Goal: Information Seeking & Learning: Learn about a topic

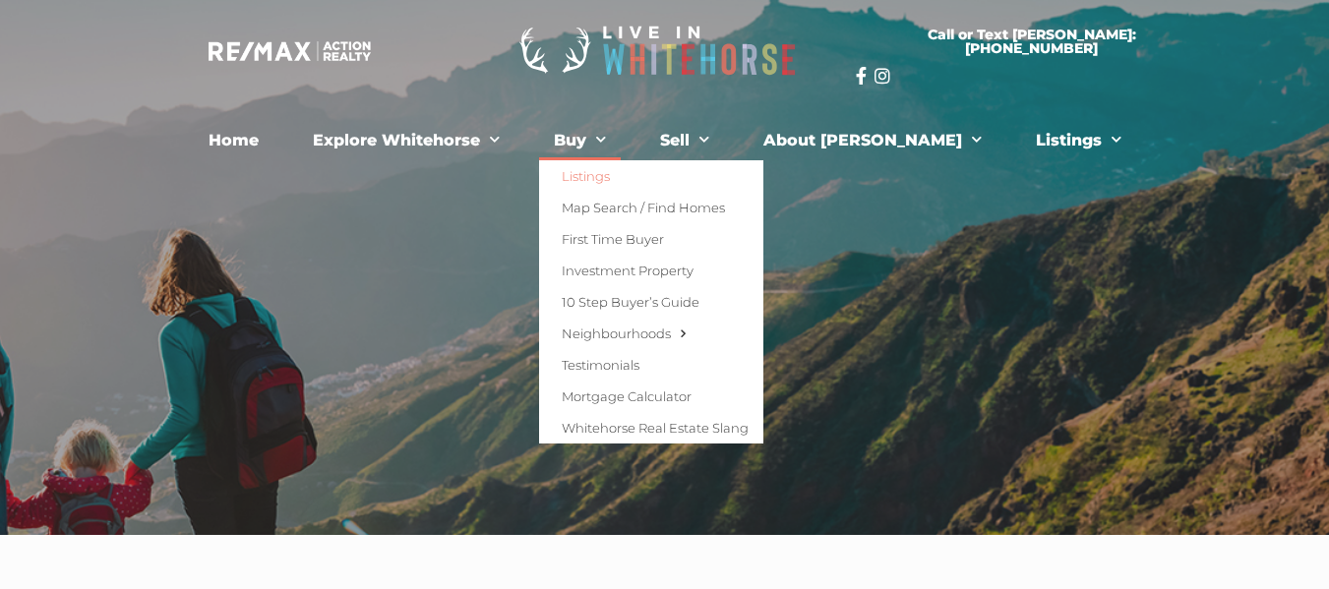
click at [627, 176] on link "Listings" at bounding box center [651, 175] width 224 height 31
click at [606, 143] on span "Menu" at bounding box center [596, 140] width 20 height 30
click at [633, 240] on link "First Time Buyer" at bounding box center [651, 238] width 224 height 31
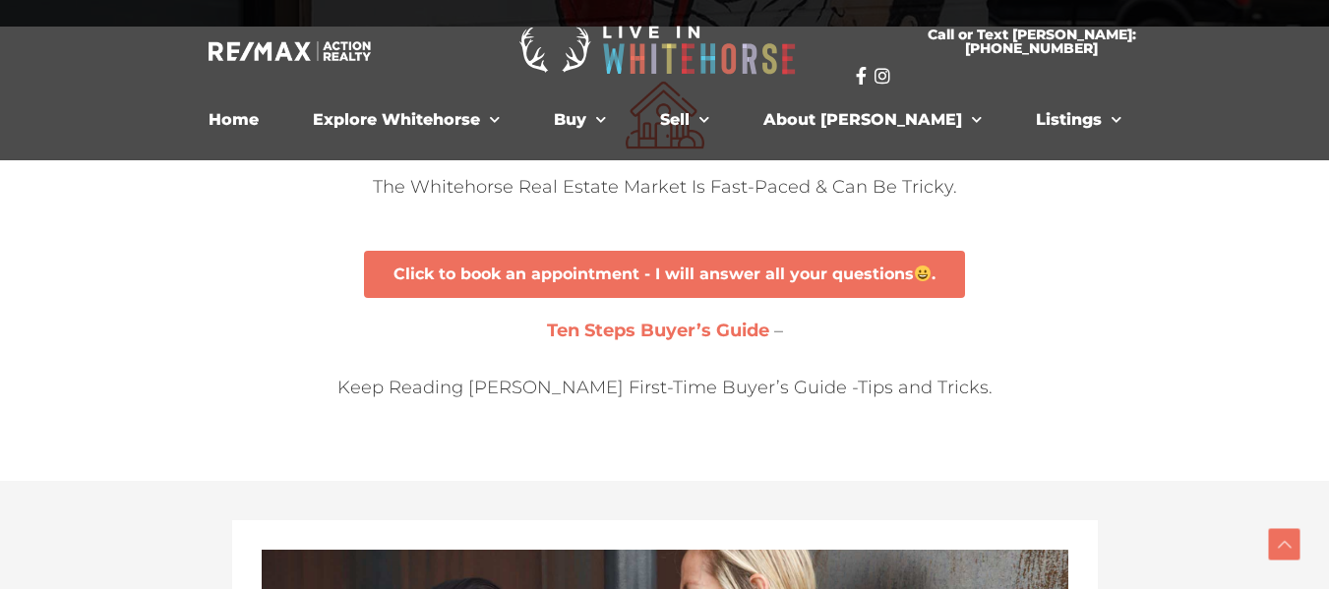
scroll to position [268, 0]
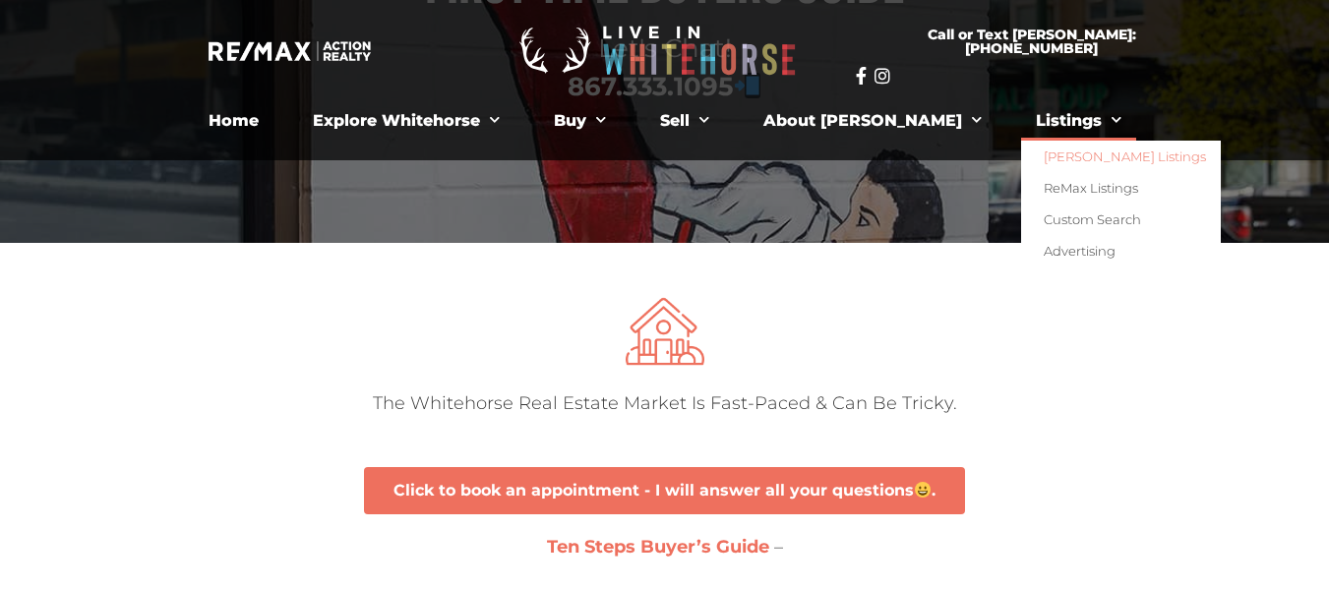
click at [1021, 159] on link "[PERSON_NAME] Listings" at bounding box center [1121, 156] width 200 height 31
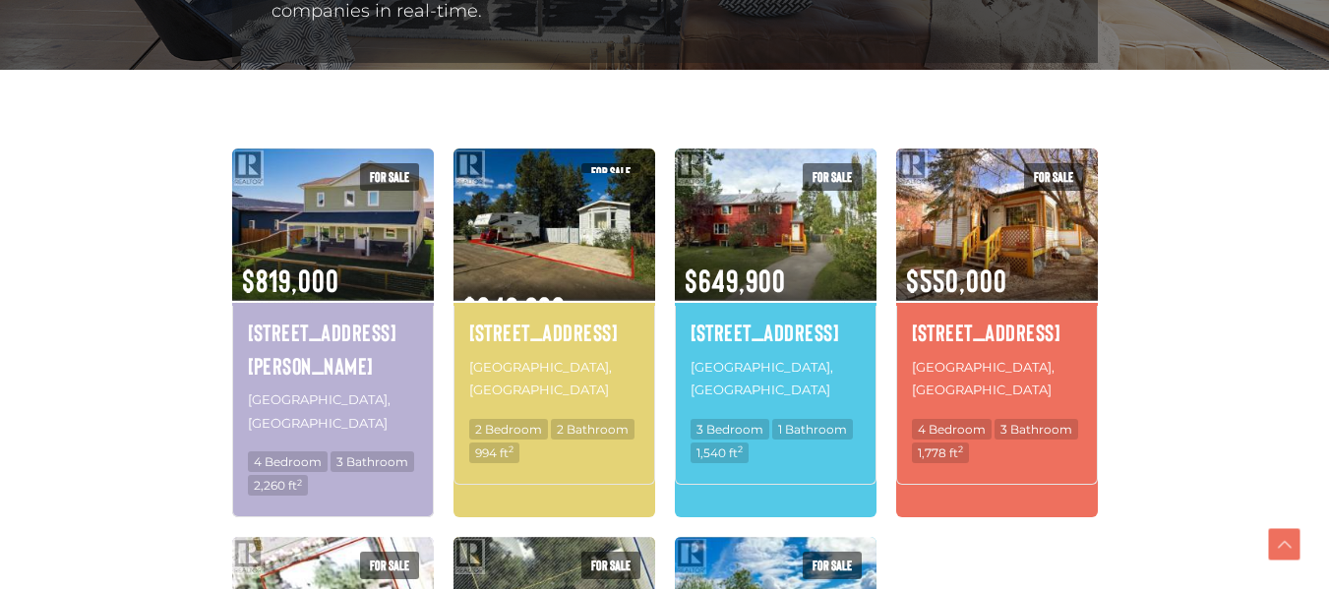
scroll to position [669, 0]
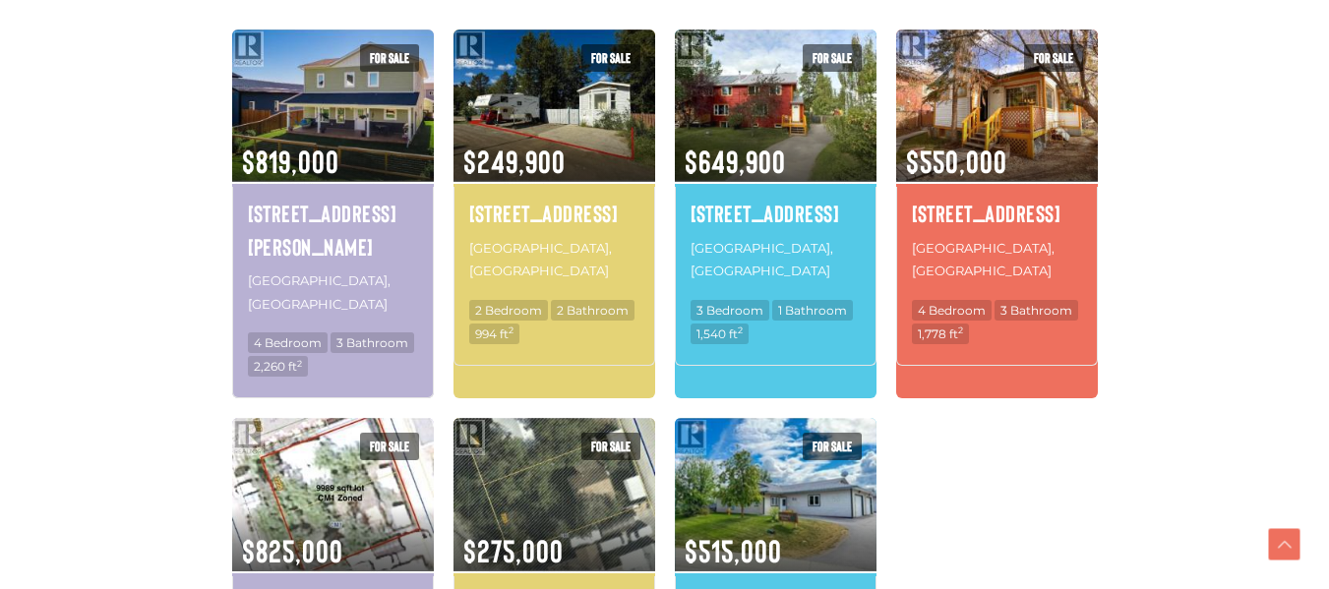
click at [119, 290] on section "All Property Types Business Office Other Single Family Vacant Land All Transact…" at bounding box center [664, 430] width 1329 height 958
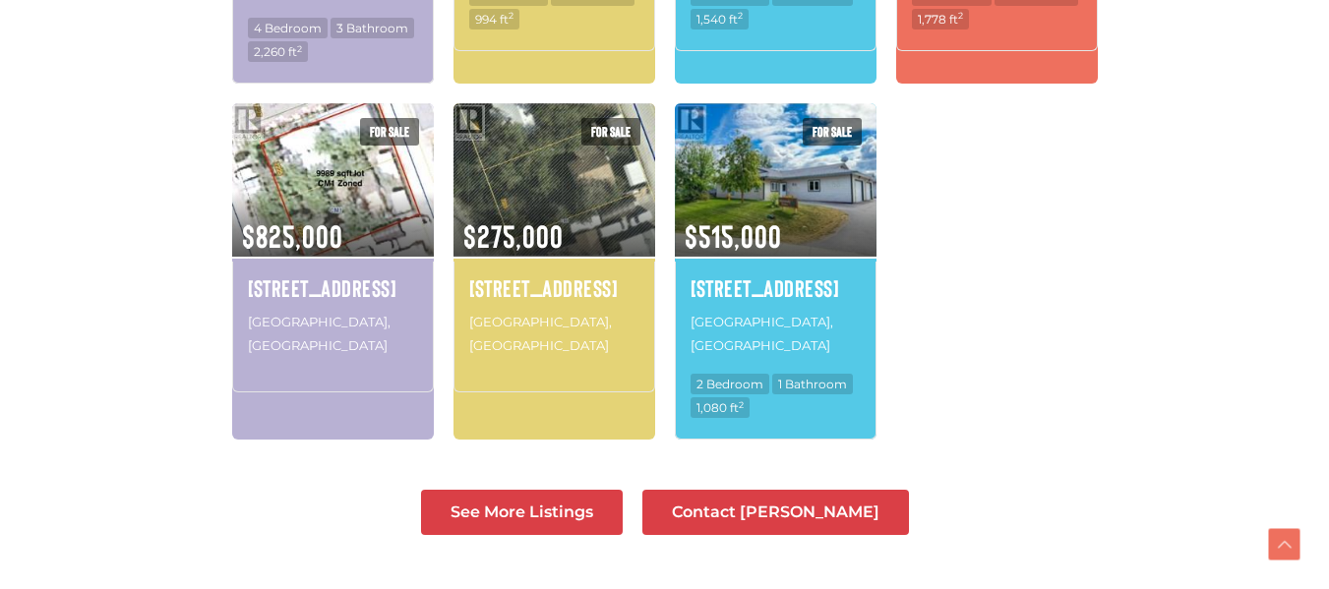
scroll to position [1101, 0]
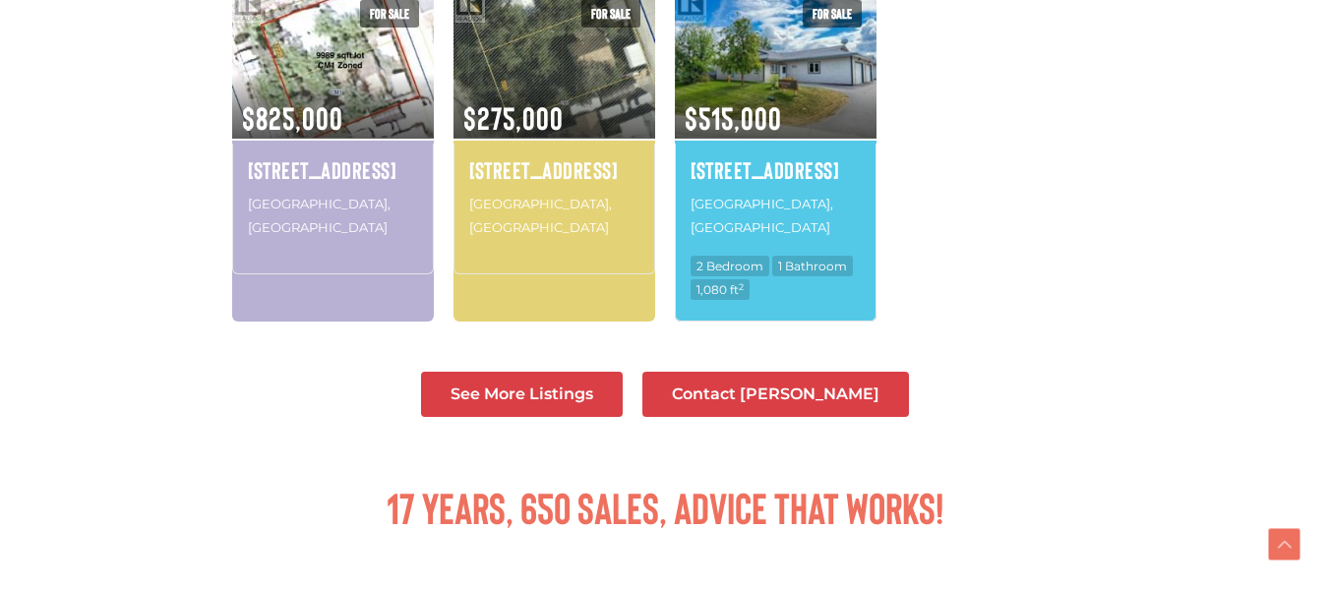
click at [553, 386] on span "See More Listings" at bounding box center [521, 394] width 143 height 16
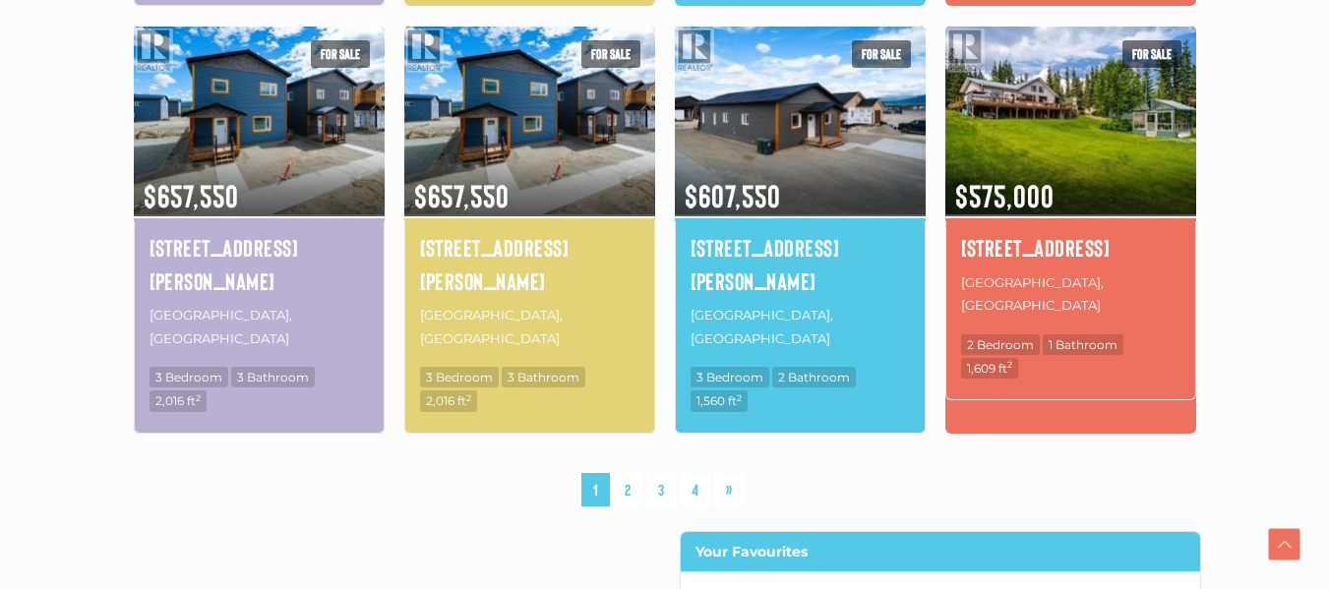
scroll to position [1534, 0]
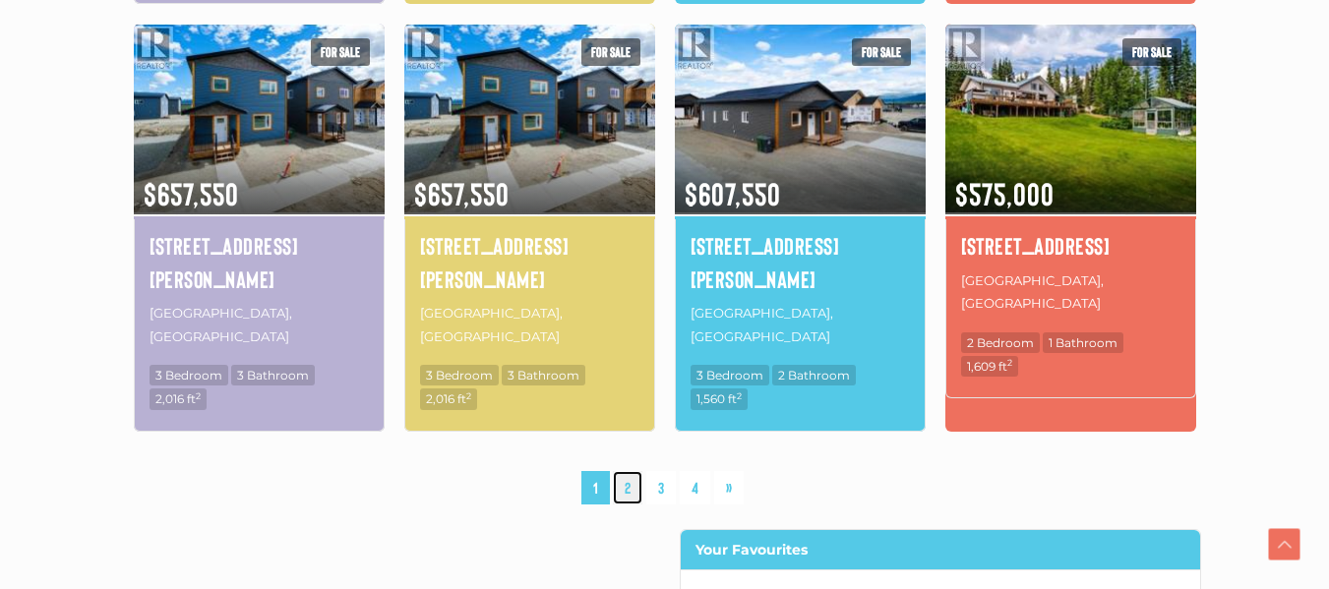
click at [624, 471] on link "2" at bounding box center [628, 488] width 30 height 34
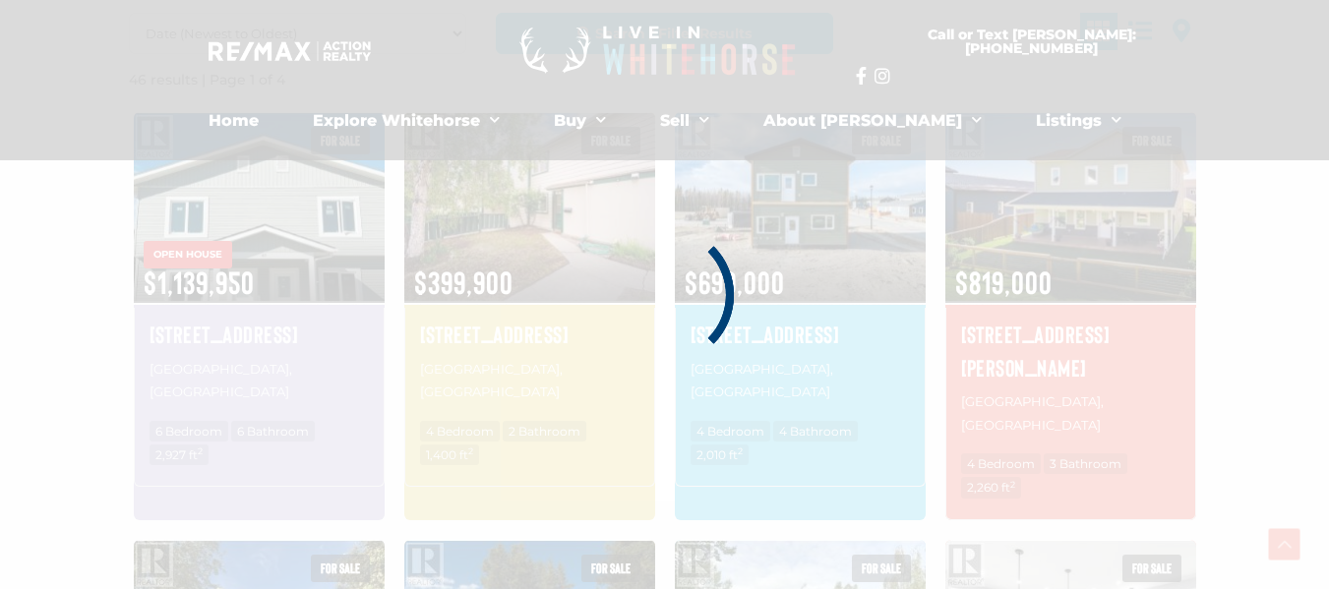
scroll to position [456, 0]
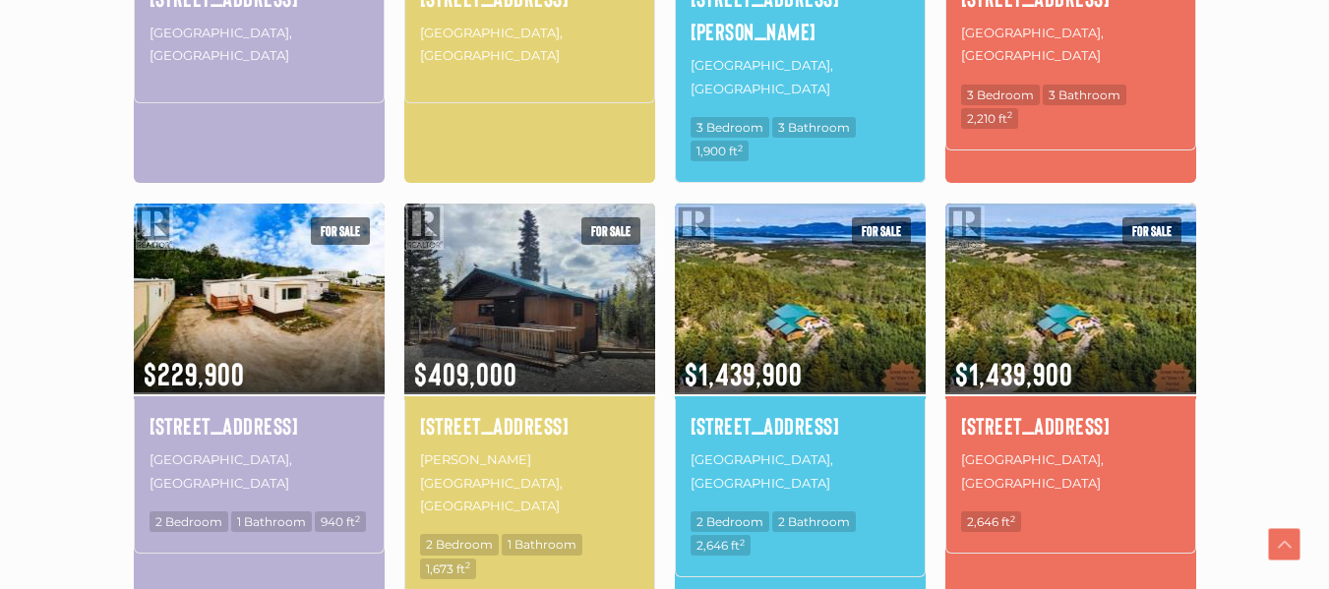
scroll to position [1400, 0]
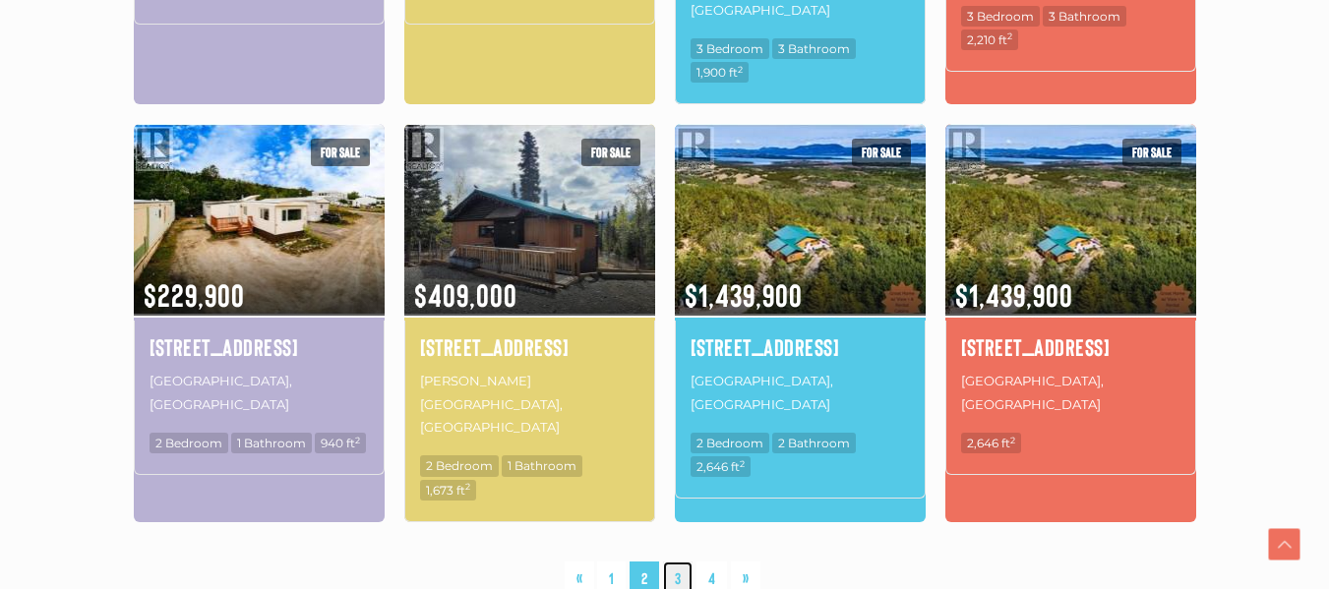
click at [681, 562] on link "3" at bounding box center [678, 579] width 30 height 34
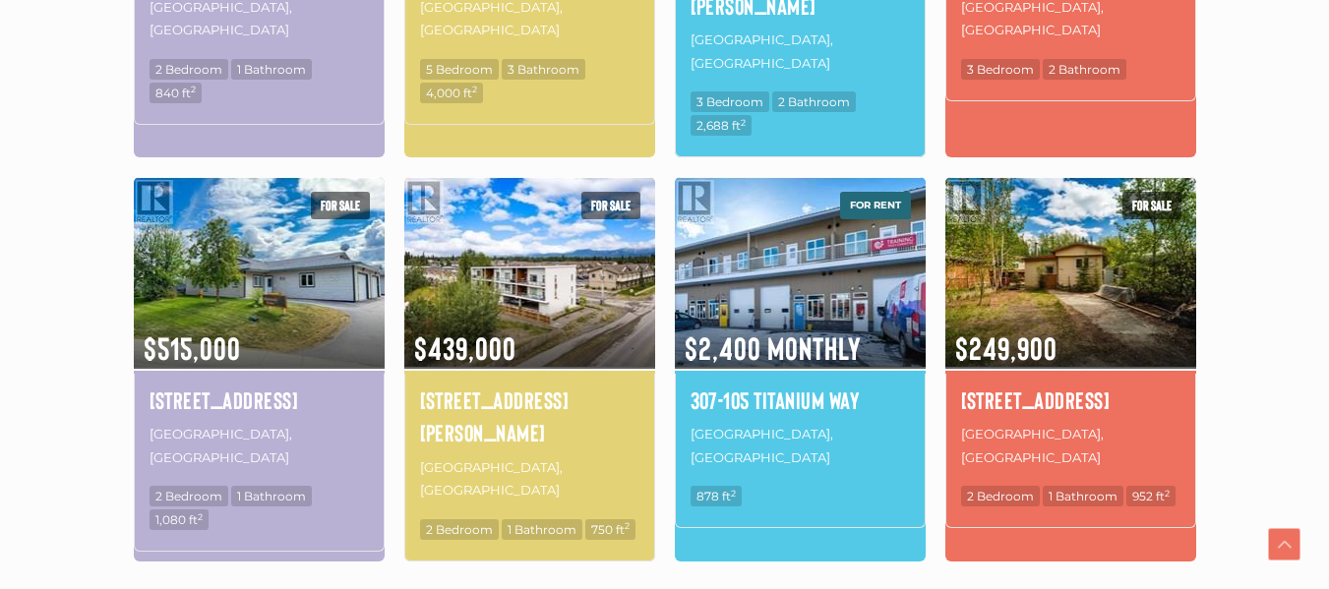
scroll to position [1440, 0]
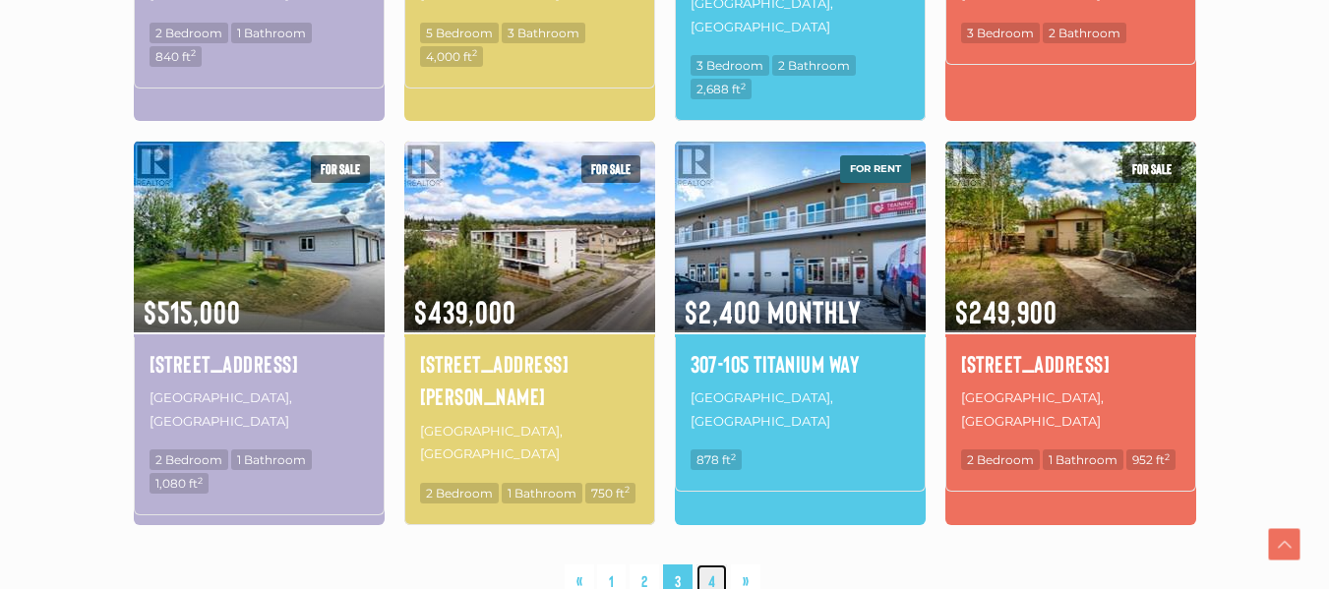
click at [722, 564] on link "4" at bounding box center [711, 581] width 30 height 34
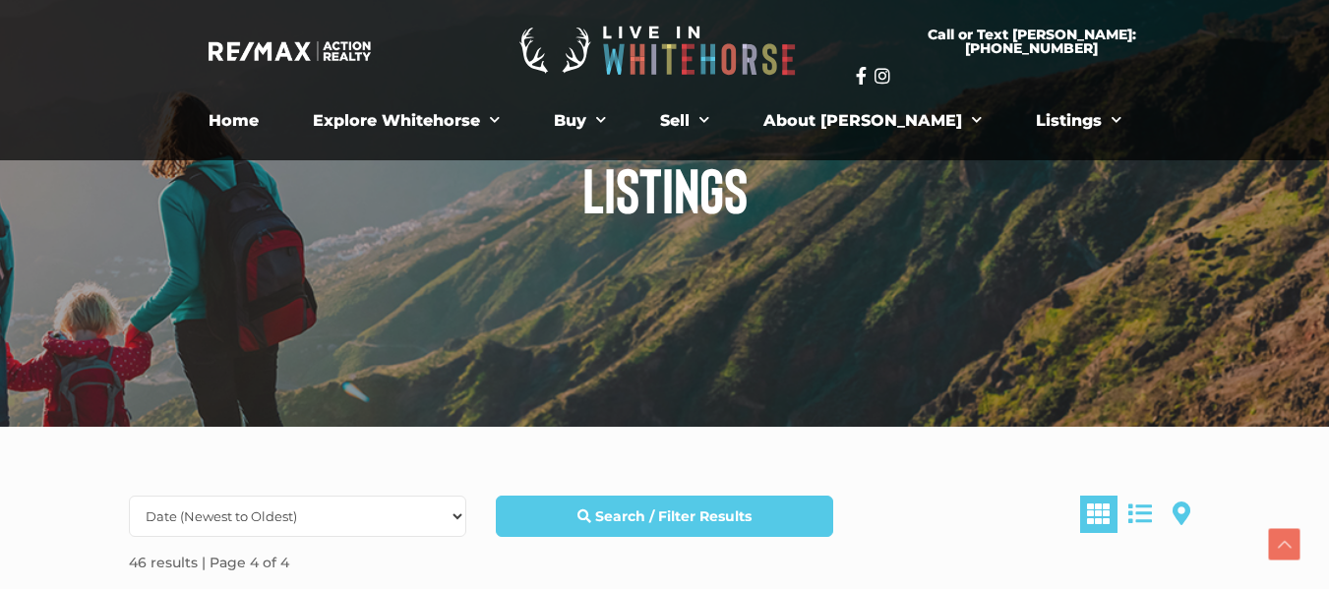
scroll to position [40, 0]
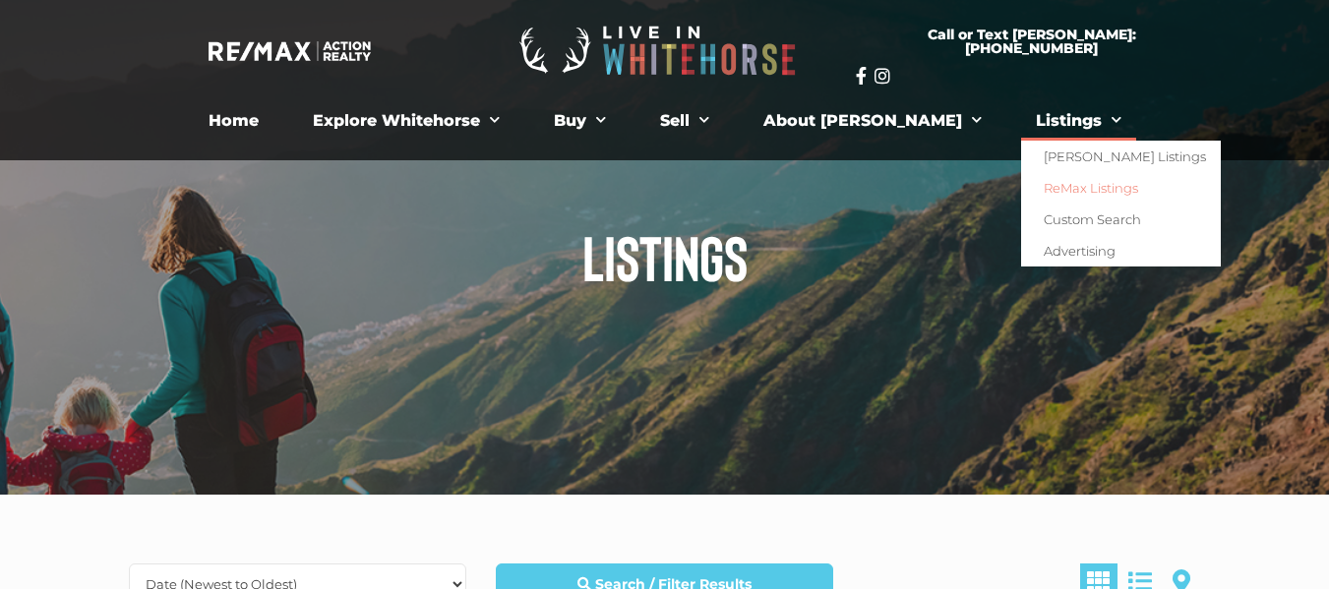
click at [1021, 192] on link "ReMax Listings" at bounding box center [1121, 187] width 200 height 31
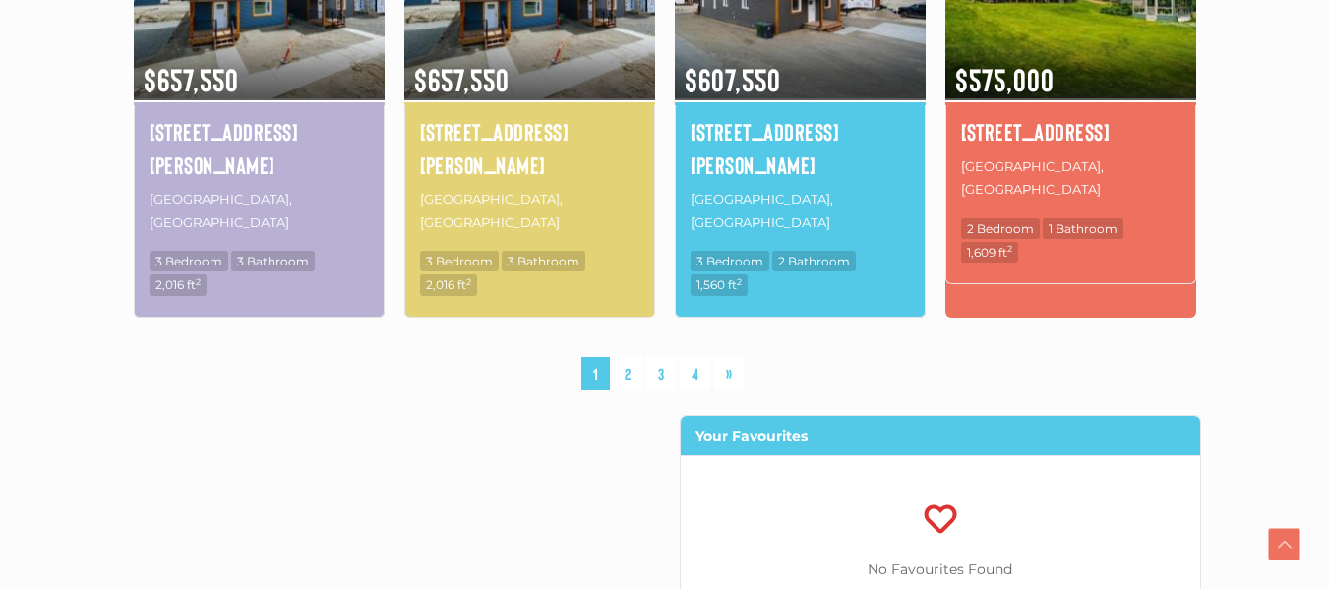
scroll to position [1731, 0]
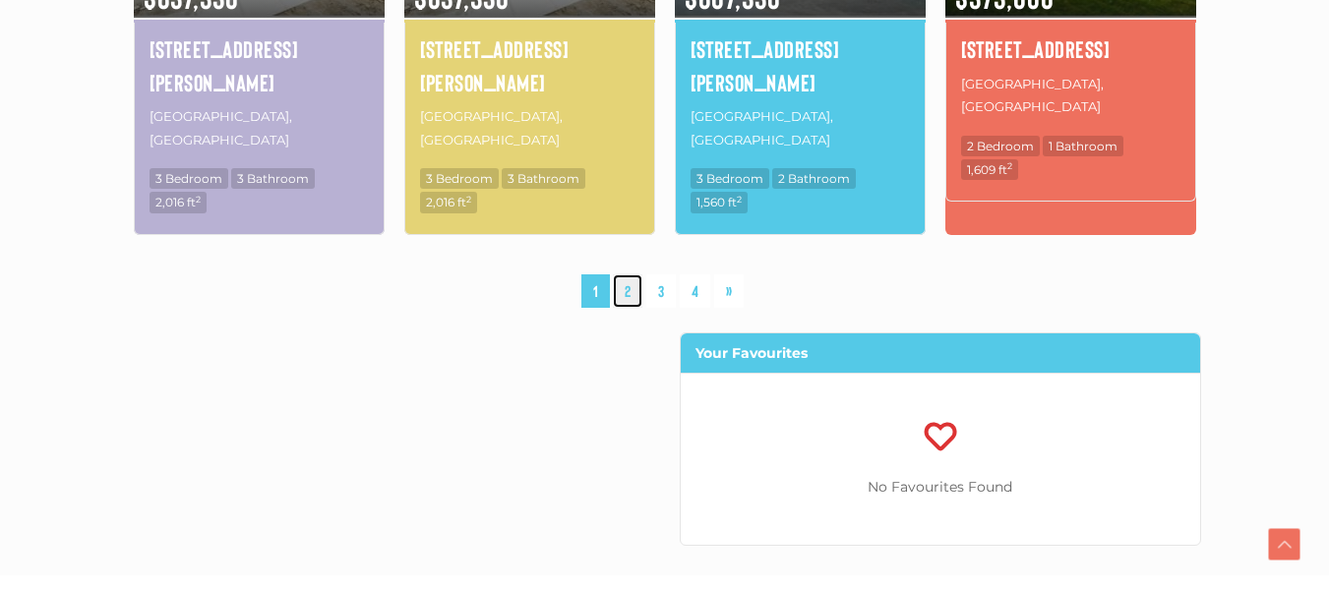
click at [624, 274] on link "2" at bounding box center [628, 291] width 30 height 34
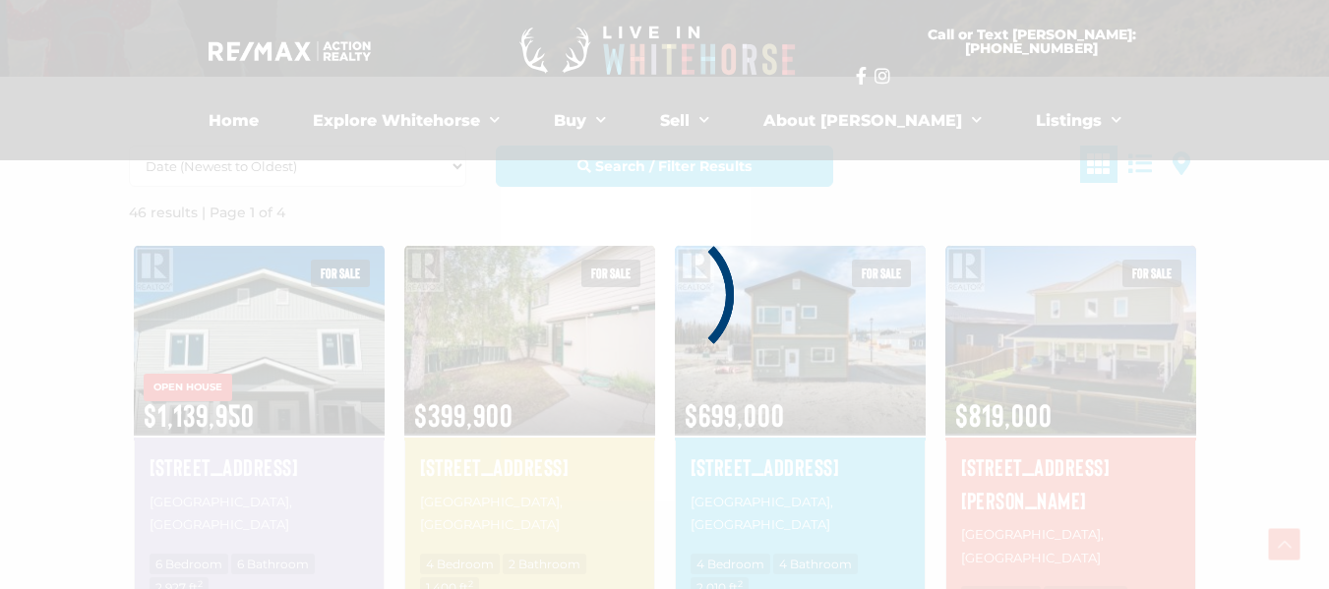
scroll to position [456, 0]
